Goal: Check status: Check status

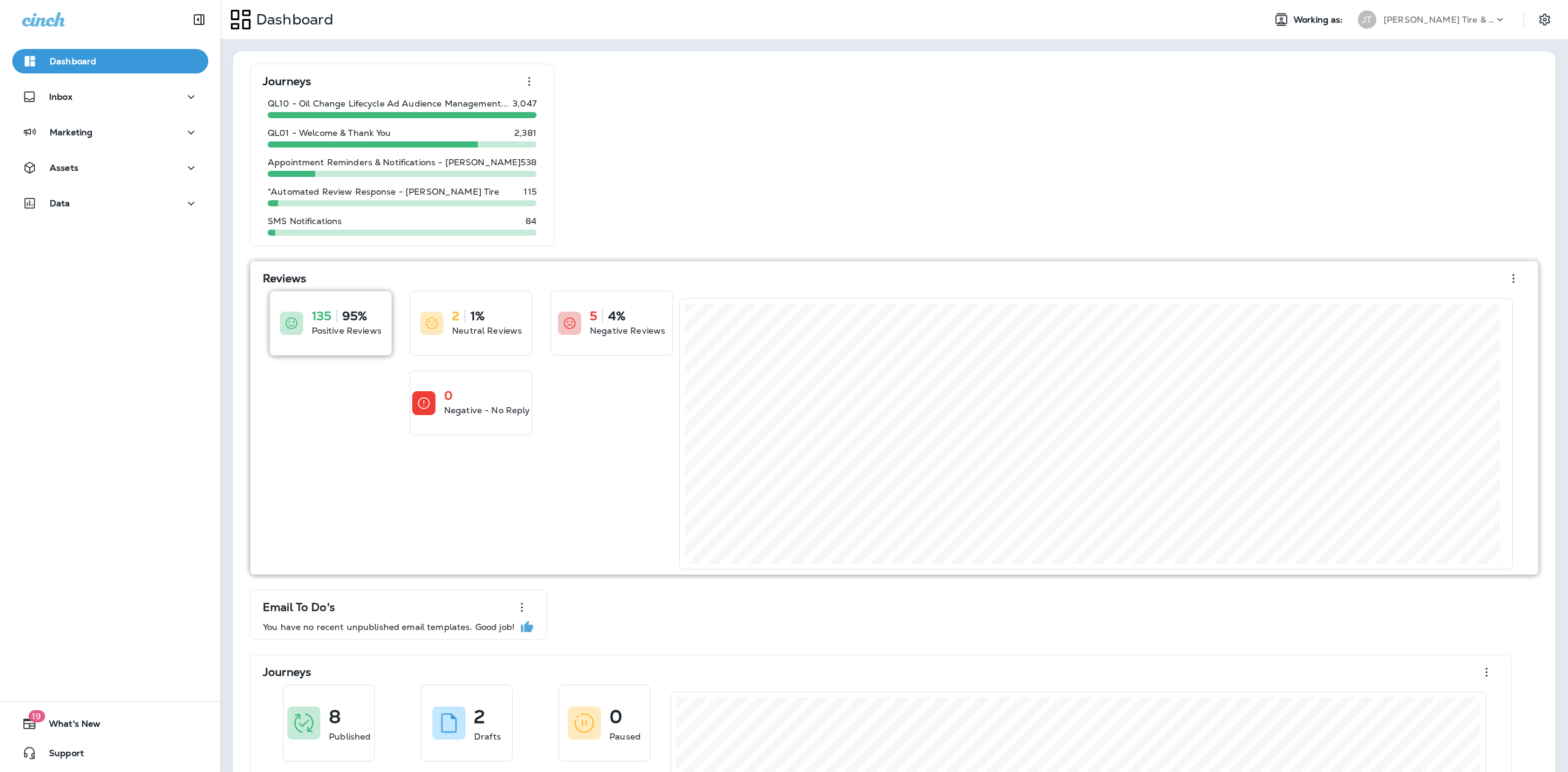
click at [325, 314] on p "135" at bounding box center [321, 316] width 19 height 12
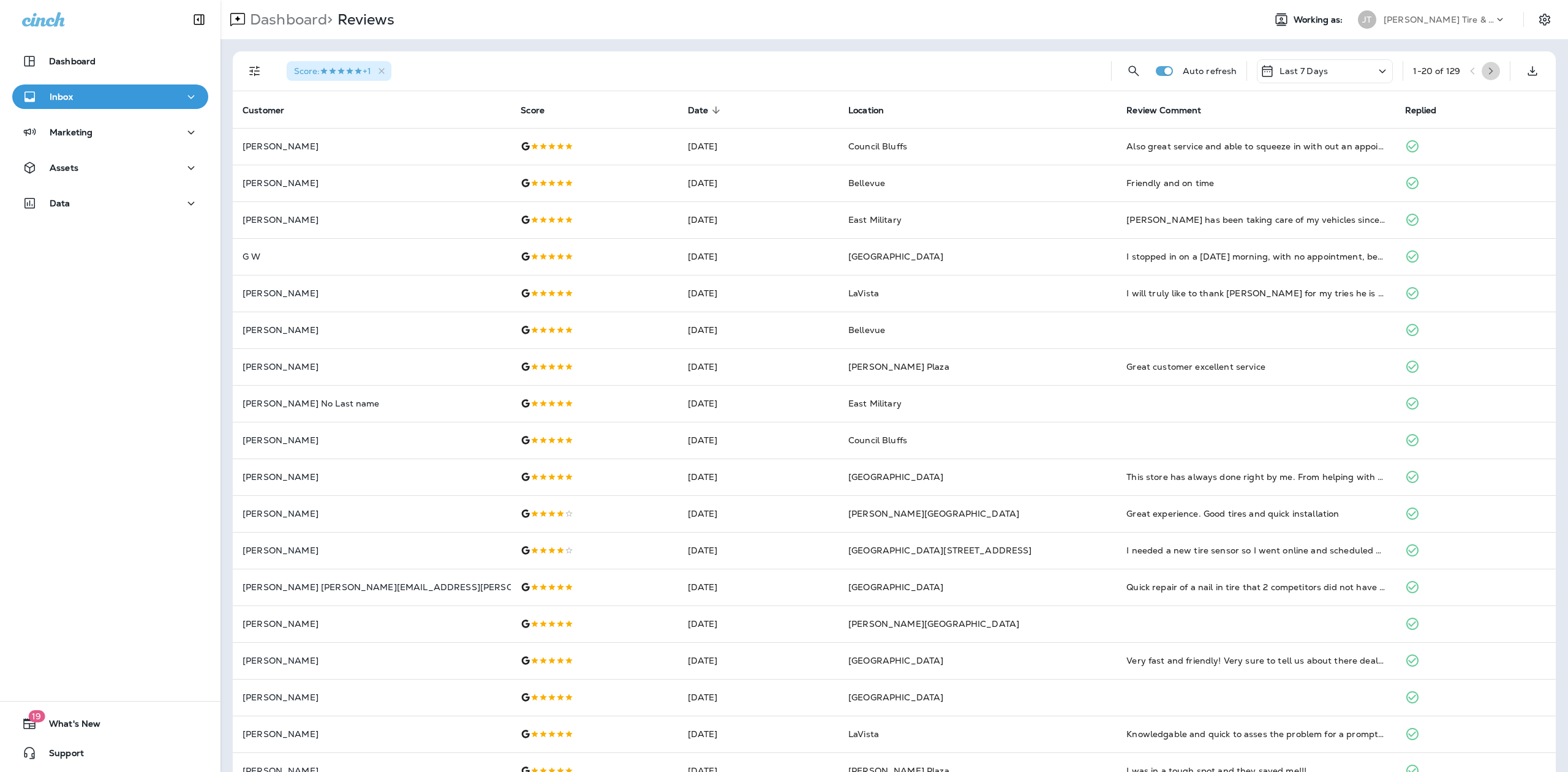
click at [1489, 68] on icon "button" at bounding box center [1491, 70] width 5 height 7
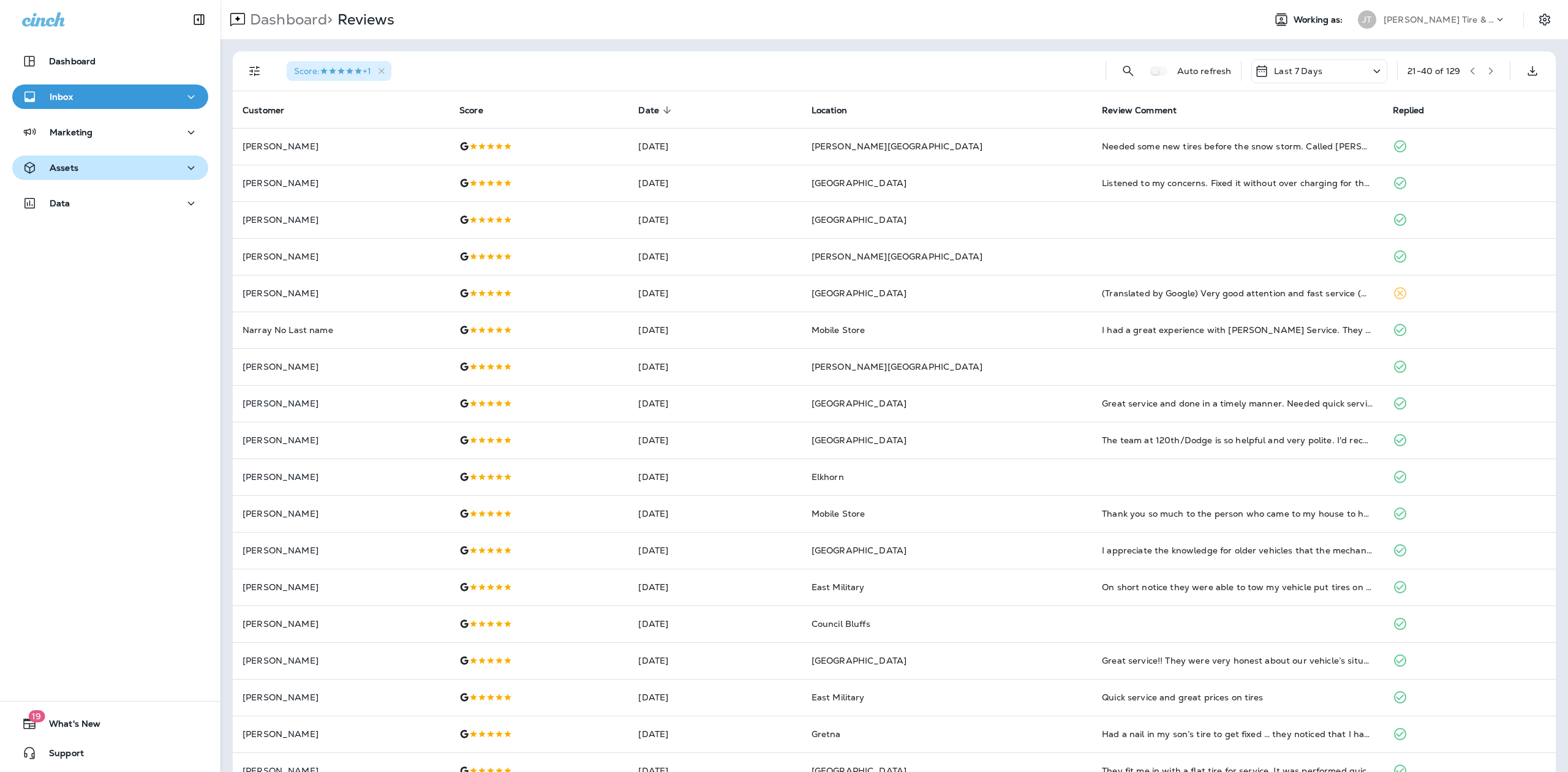
click at [188, 167] on icon "button" at bounding box center [191, 168] width 6 height 4
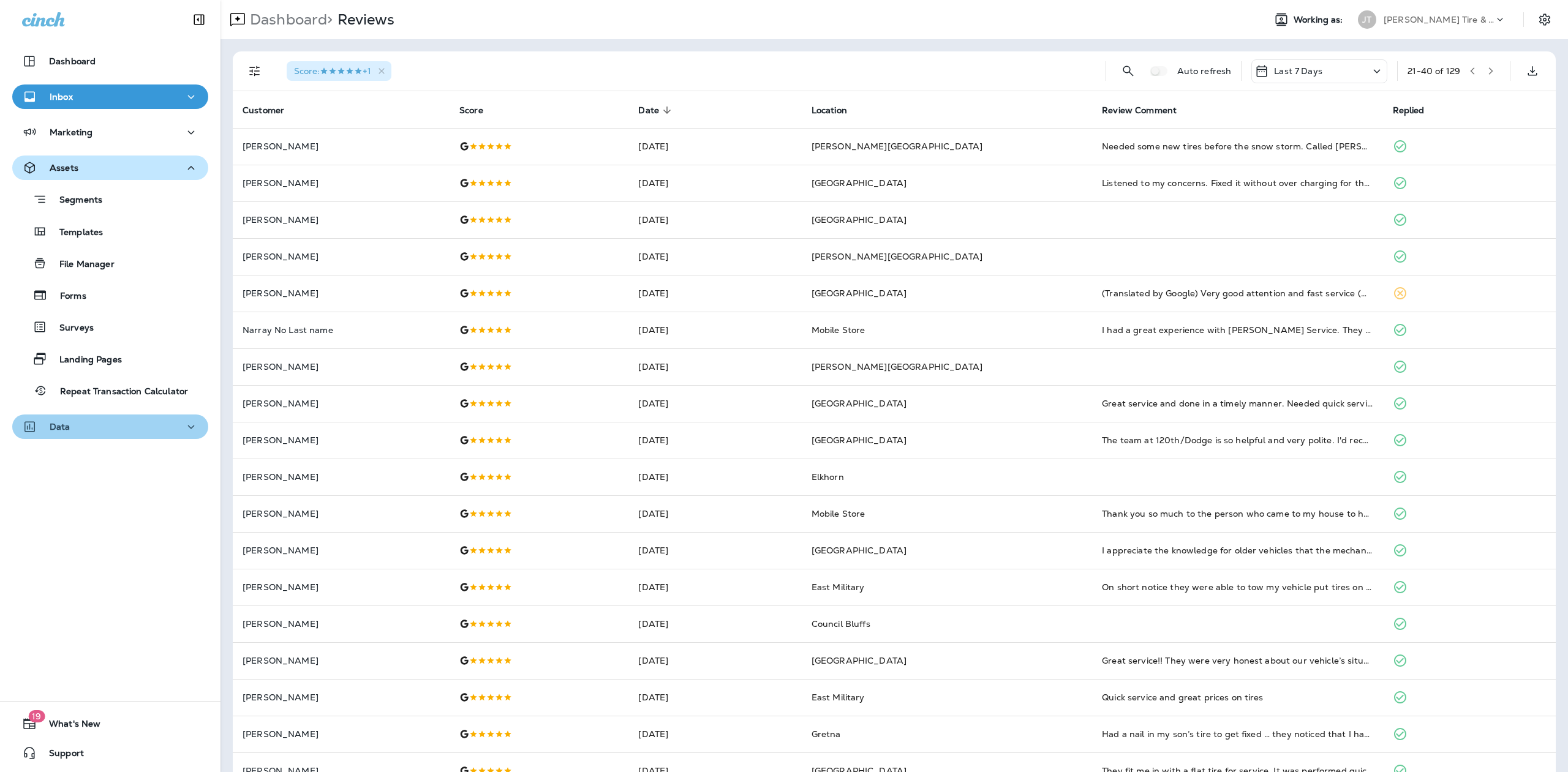
click at [187, 425] on icon "button" at bounding box center [191, 427] width 15 height 16
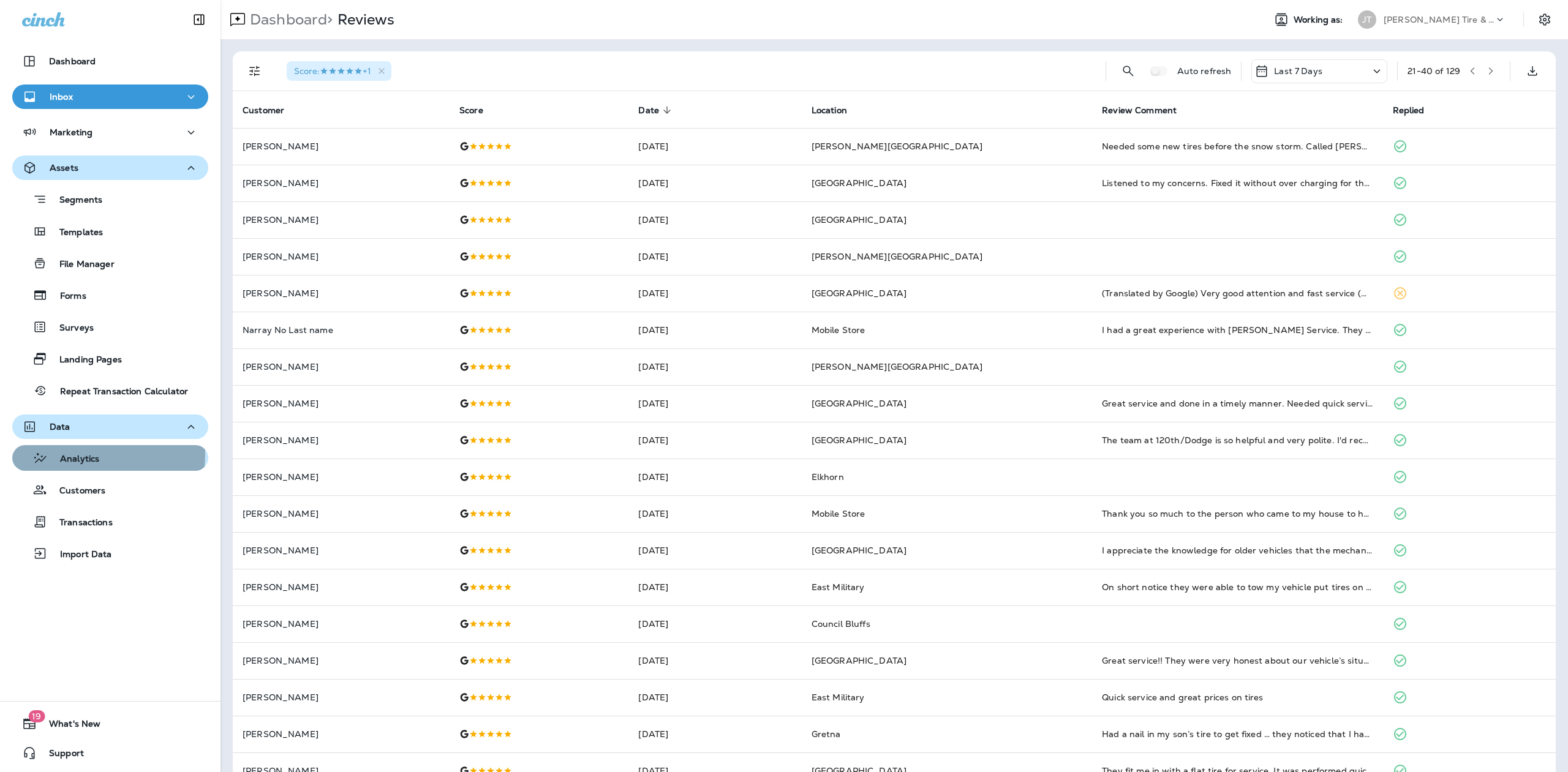
click at [90, 455] on p "Analytics" at bounding box center [74, 460] width 52 height 12
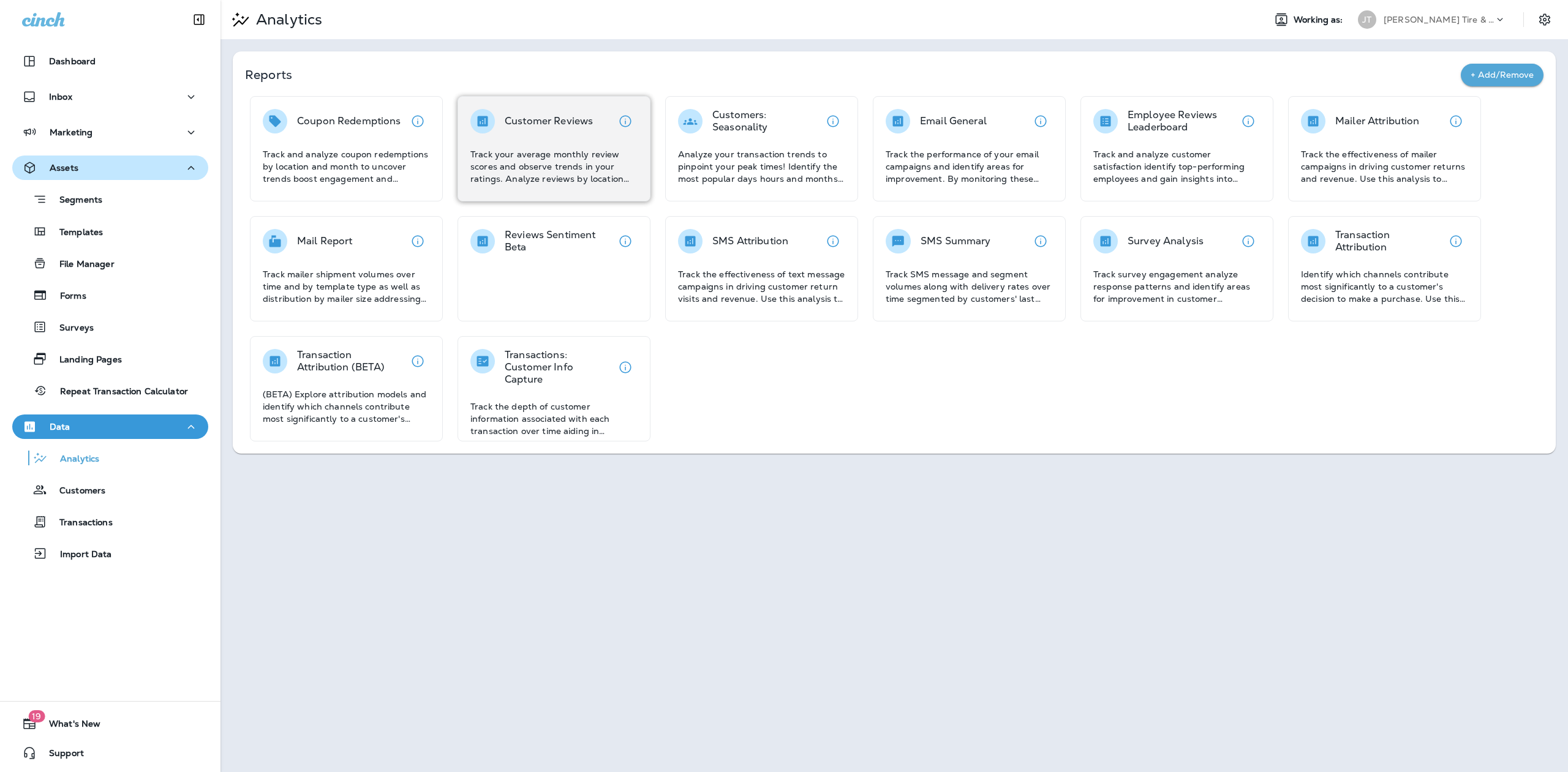
click at [547, 169] on p "Track your average monthly review scores and observe trends in your ratings. An…" at bounding box center [554, 166] width 168 height 37
